Goal: Browse casually

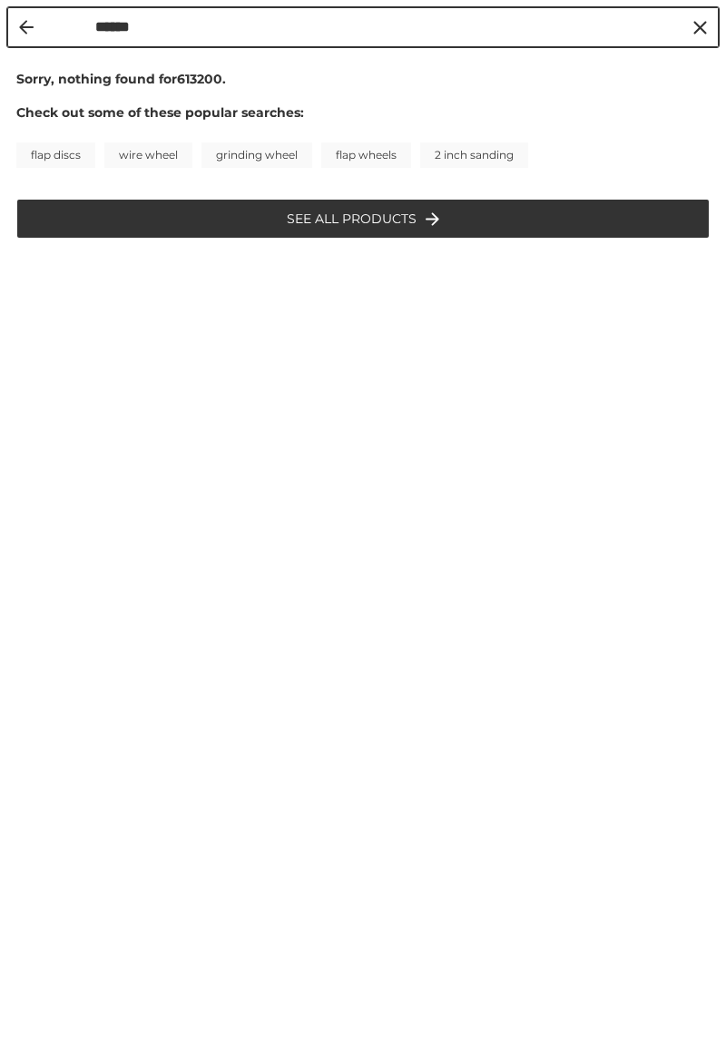
type input "******"
